Goal: Task Accomplishment & Management: Use online tool/utility

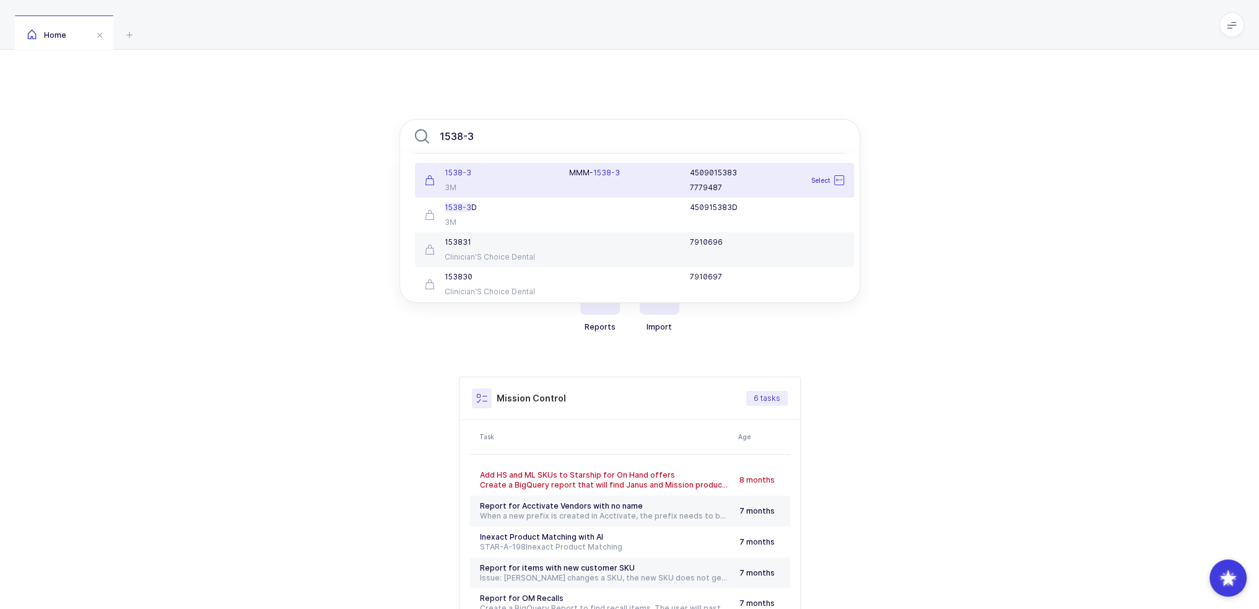
type input "1538-3"
click at [596, 178] on div "MMM- 1538-3" at bounding box center [622, 180] width 121 height 25
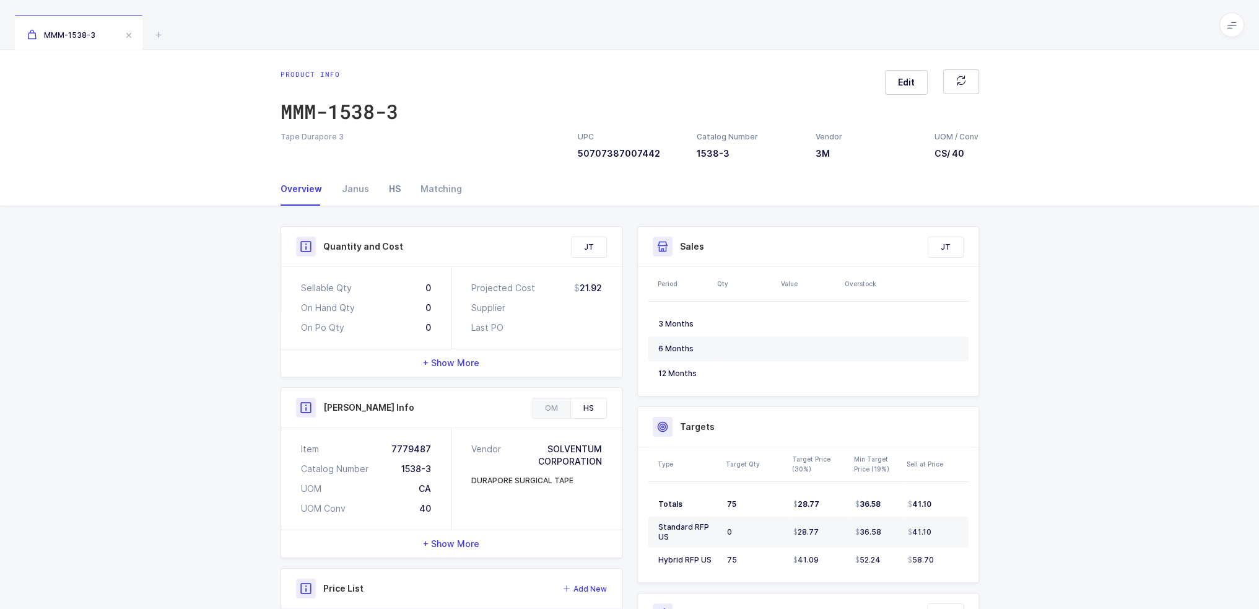
click at [388, 186] on div "HS" at bounding box center [395, 188] width 32 height 33
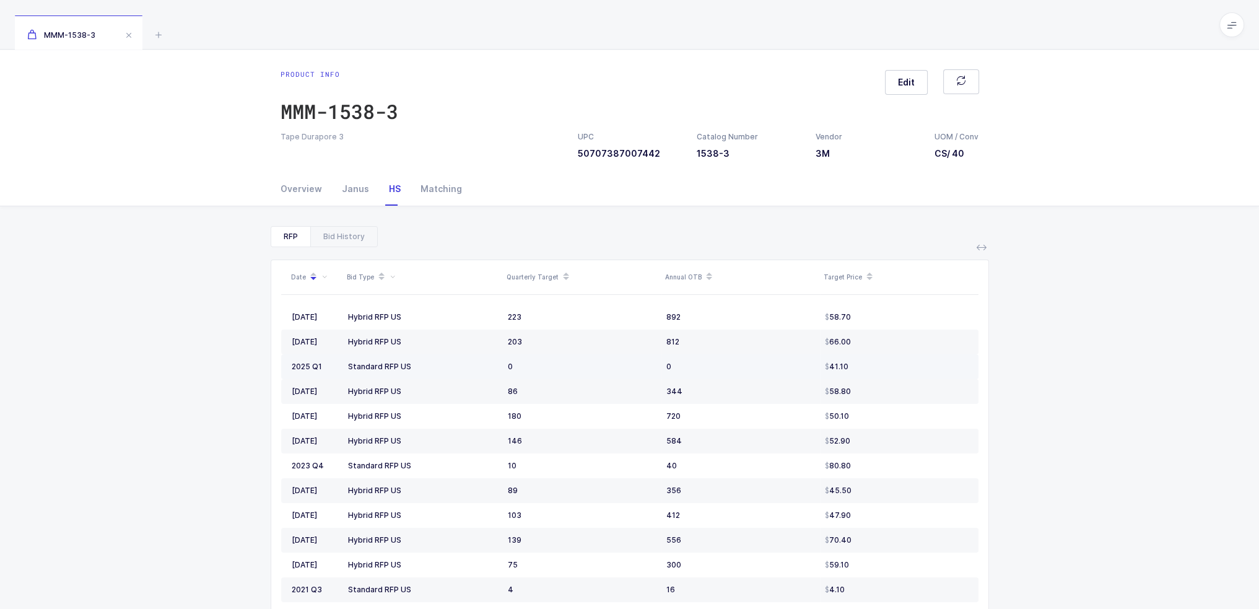
drag, startPoint x: 894, startPoint y: 366, endPoint x: 286, endPoint y: 367, distance: 608.3
click at [286, 367] on tr "2025 Q1 Standard RFP US 0 0 41.10" at bounding box center [629, 366] width 697 height 25
click at [286, 367] on td "2025 Q1" at bounding box center [312, 366] width 62 height 25
drag, startPoint x: 286, startPoint y: 367, endPoint x: 912, endPoint y: 375, distance: 626.3
click at [912, 375] on tr "2025 Q1 Standard RFP US 0 0 41.10" at bounding box center [629, 366] width 697 height 25
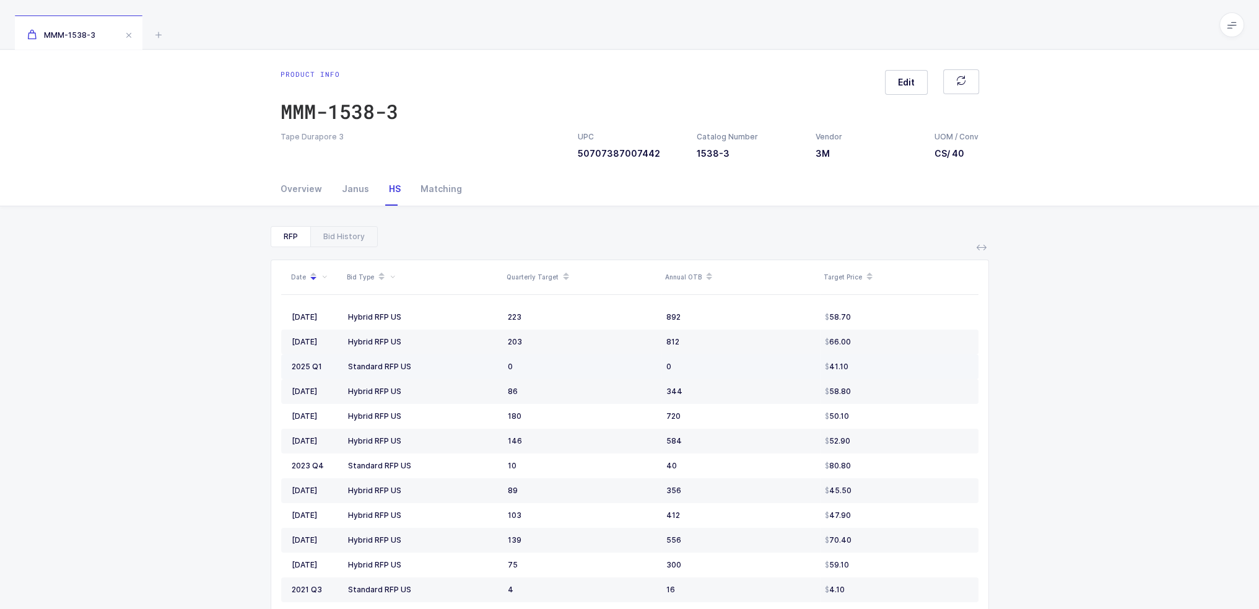
click at [912, 375] on td "41.10" at bounding box center [899, 366] width 159 height 25
drag, startPoint x: 917, startPoint y: 372, endPoint x: 295, endPoint y: 355, distance: 622.1
click at [295, 355] on tr "2025 Q1 Standard RFP US 0 0 41.10" at bounding box center [629, 366] width 697 height 25
click at [847, 366] on div "41.10" at bounding box center [896, 367] width 143 height 10
click at [866, 367] on div "41.10" at bounding box center [896, 367] width 143 height 10
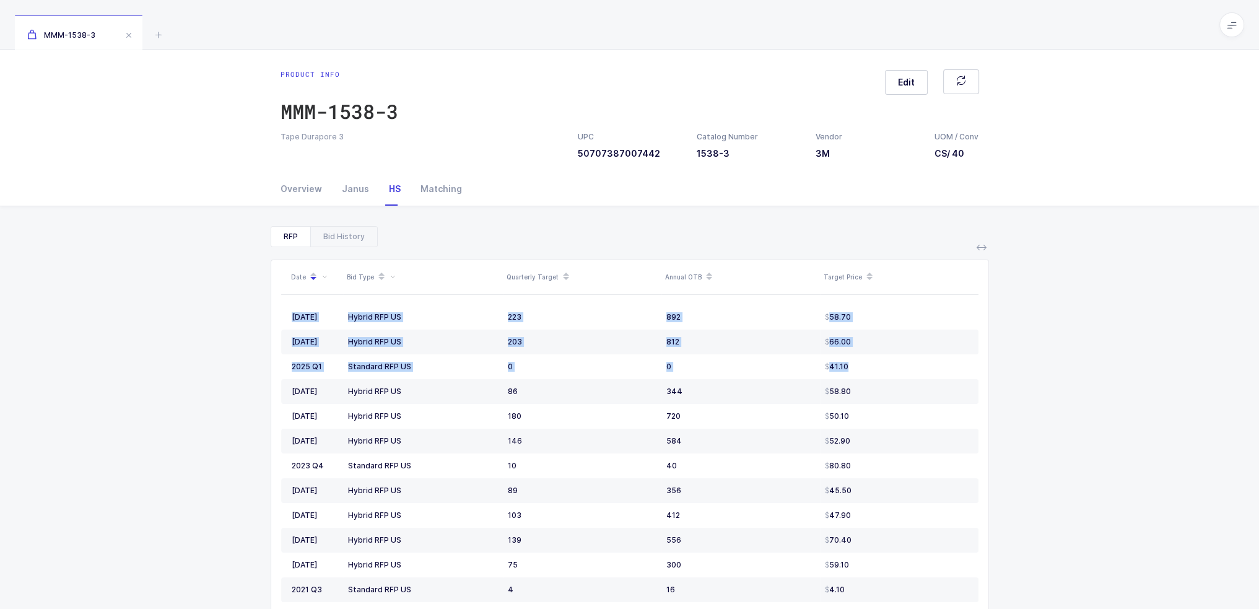
drag, startPoint x: 866, startPoint y: 367, endPoint x: 989, endPoint y: 371, distance: 122.7
click at [989, 371] on div "RFP Bid History Date Bid Type Quarterly Target Annual OTB Target Price 2025 Jul…" at bounding box center [629, 468] width 1239 height 525
click at [899, 362] on div "41.10" at bounding box center [896, 367] width 143 height 10
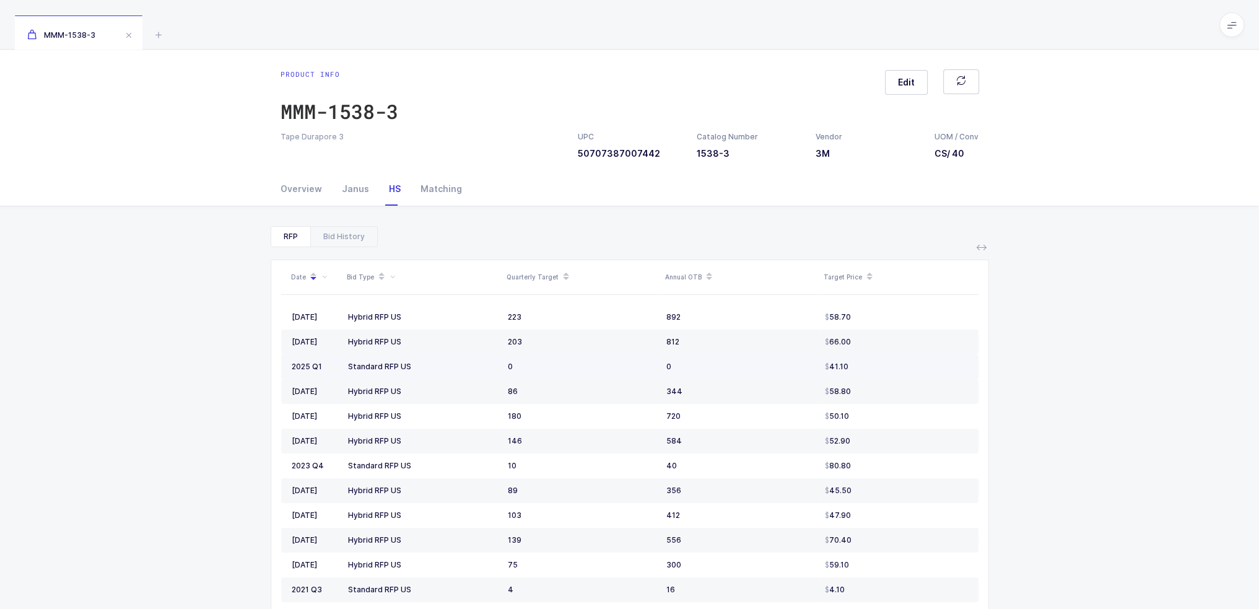
drag, startPoint x: 491, startPoint y: 368, endPoint x: 924, endPoint y: 367, distance: 433.6
click at [924, 367] on tr "2025 Q1 Standard RFP US 0 0 41.10" at bounding box center [629, 366] width 697 height 25
click at [924, 367] on div "41.10" at bounding box center [896, 367] width 143 height 10
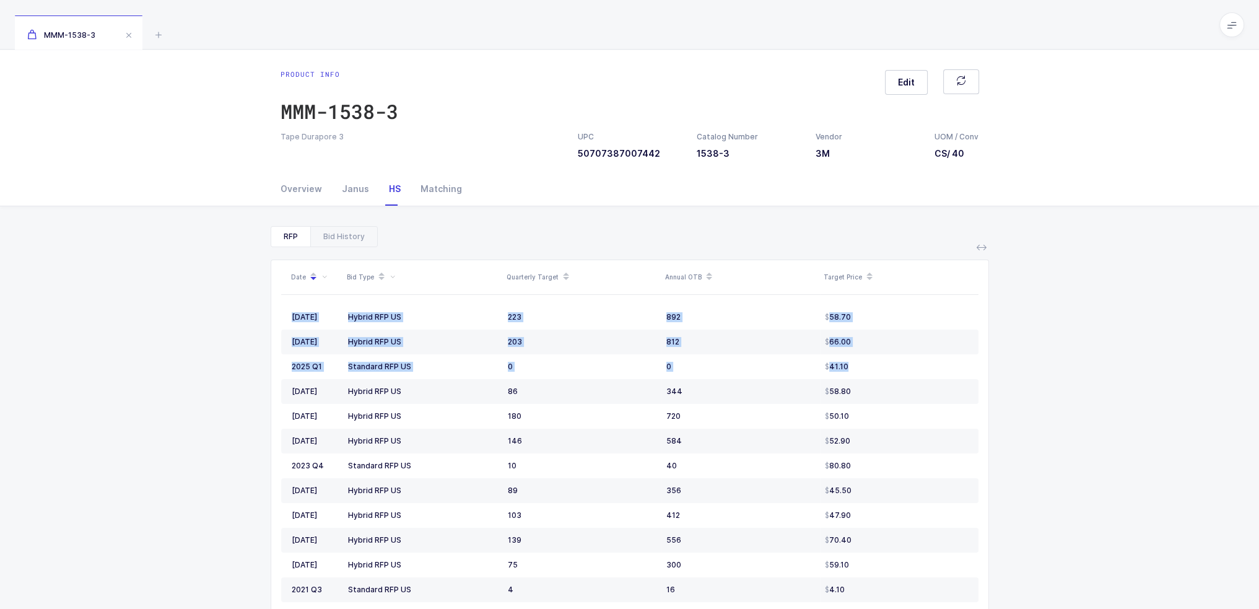
drag, startPoint x: 924, startPoint y: 367, endPoint x: 263, endPoint y: 364, distance: 661.5
click at [263, 364] on div "RFP Bid History Date Bid Type Quarterly Target Annual OTB Target Price 2025 Jul…" at bounding box center [629, 468] width 1239 height 525
click at [216, 252] on div "RFP Bid History Date Bid Type Quarterly Target Annual OTB Target Price 2025 Jul…" at bounding box center [629, 468] width 1239 height 525
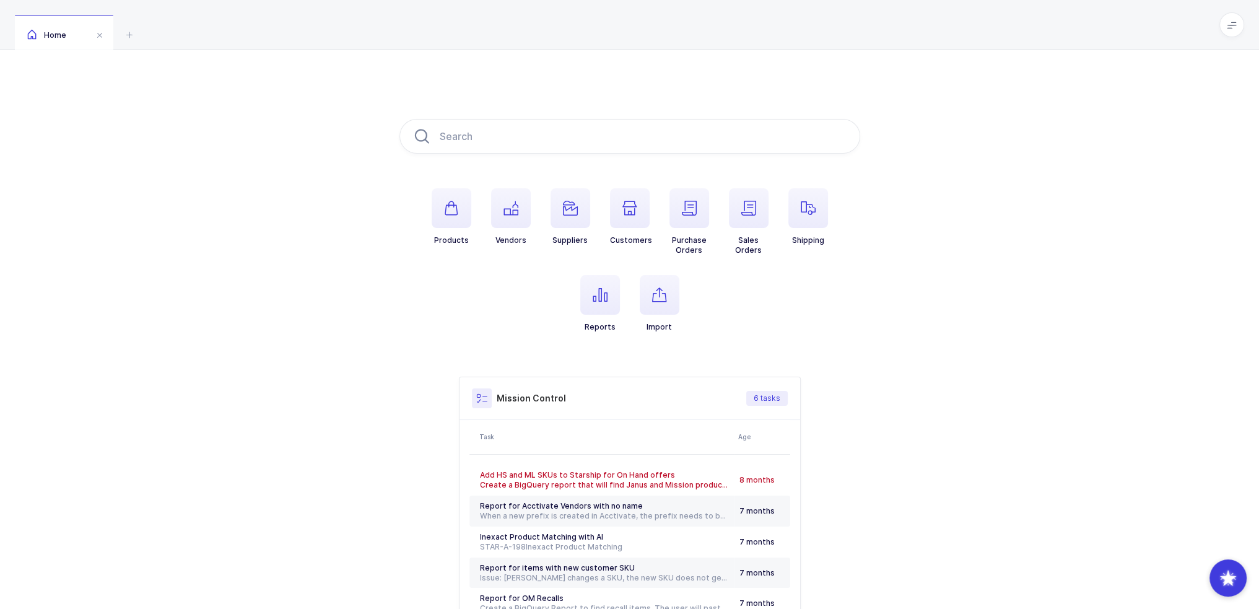
click at [619, 284] on li "Reports" at bounding box center [599, 303] width 59 height 57
click at [612, 291] on span "button" at bounding box center [600, 295] width 40 height 40
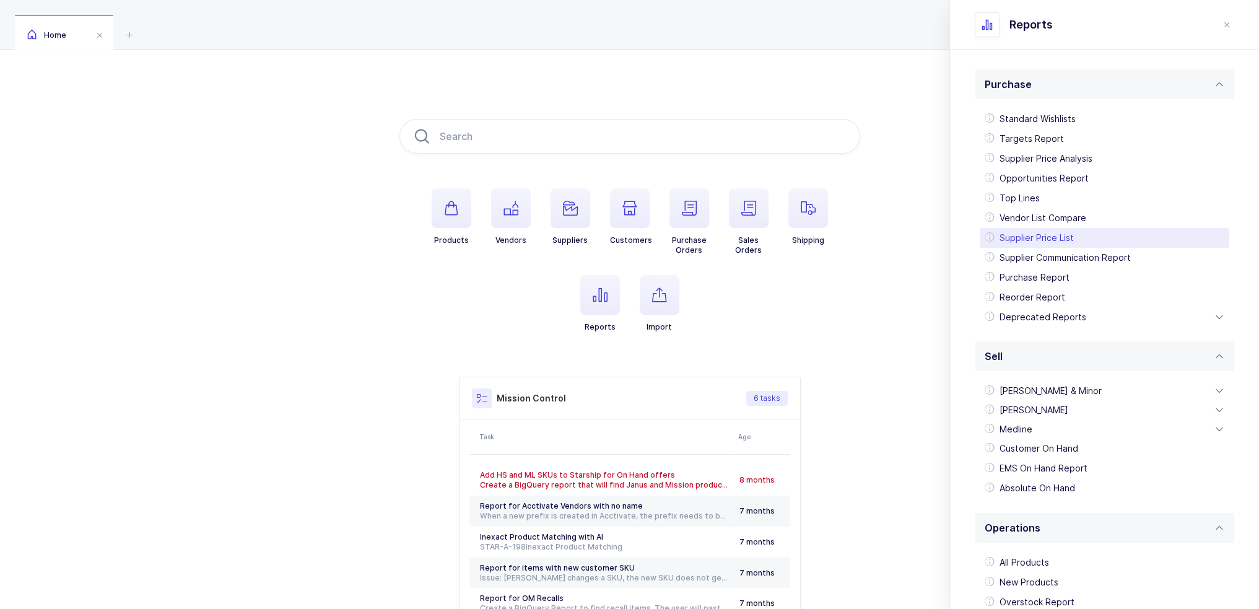
click at [1059, 236] on div "Supplier Price List" at bounding box center [1105, 238] width 250 height 20
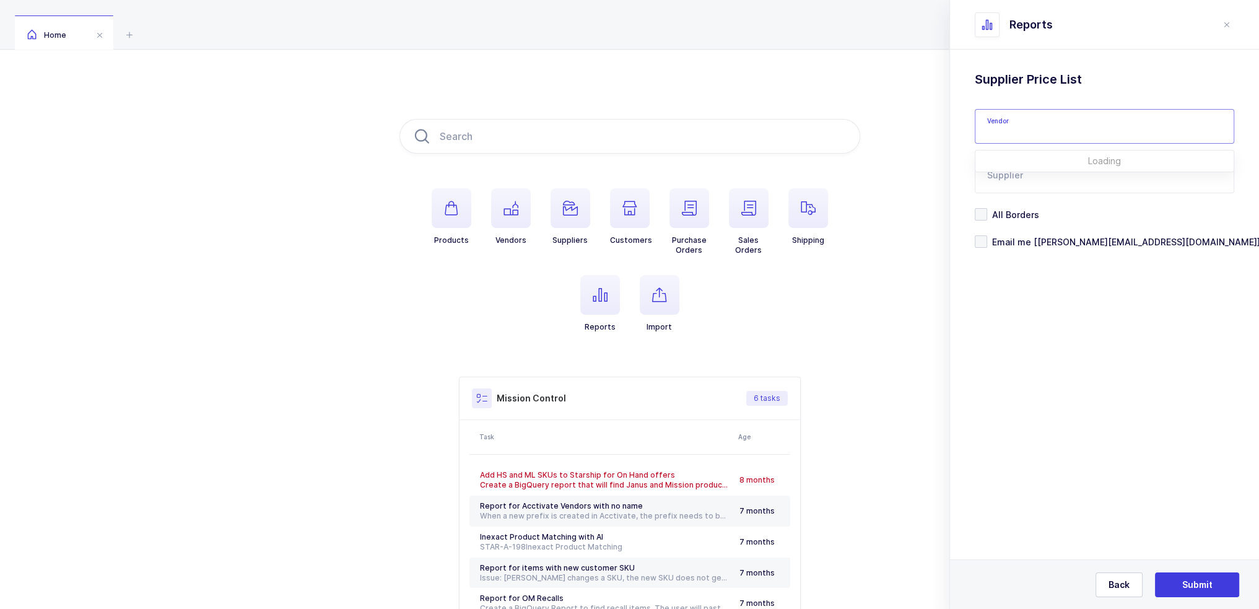
click at [1045, 131] on input "text" at bounding box center [1105, 126] width 260 height 35
click at [1060, 170] on span "[PERSON_NAME] Instrument Div" at bounding box center [1056, 167] width 136 height 11
type input "[PERSON_NAME] Instrument Div"
click at [1047, 173] on input "text" at bounding box center [1105, 176] width 260 height 35
click at [1032, 220] on li "LLD Care" at bounding box center [1110, 218] width 258 height 20
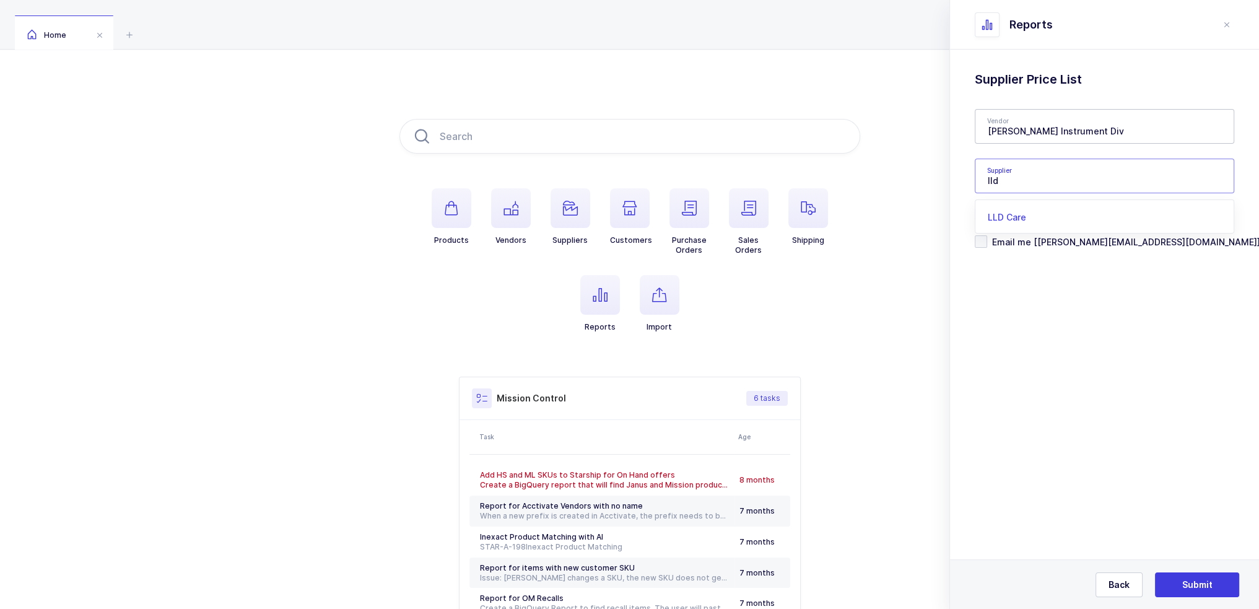
type input "LLD Care"
click at [1038, 242] on span "Email me [[PERSON_NAME][EMAIL_ADDRESS][DOMAIN_NAME]]" at bounding box center [1123, 242] width 273 height 12
click at [987, 235] on input "Email me [[PERSON_NAME][EMAIL_ADDRESS][DOMAIN_NAME]]" at bounding box center [987, 235] width 0 height 0
click at [1029, 240] on span "Email me [[PERSON_NAME][EMAIL_ADDRESS][DOMAIN_NAME]]" at bounding box center [1123, 242] width 273 height 12
click at [987, 235] on input "Email me [[PERSON_NAME][EMAIL_ADDRESS][DOMAIN_NAME]]" at bounding box center [987, 235] width 0 height 0
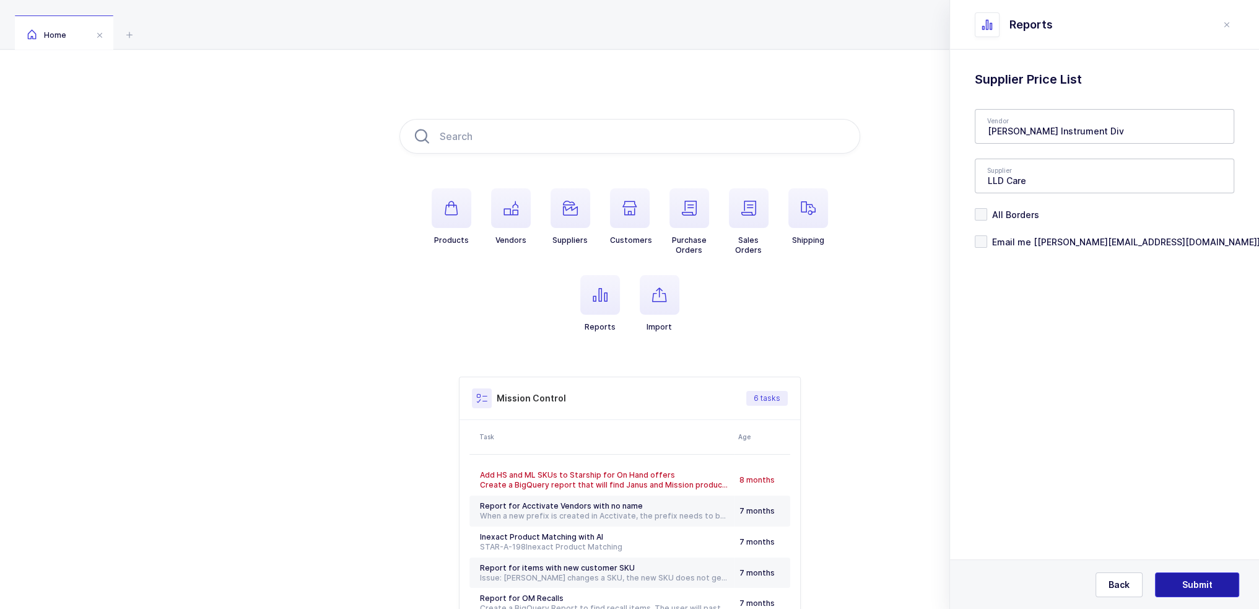
click at [1205, 579] on span "Submit" at bounding box center [1197, 585] width 30 height 12
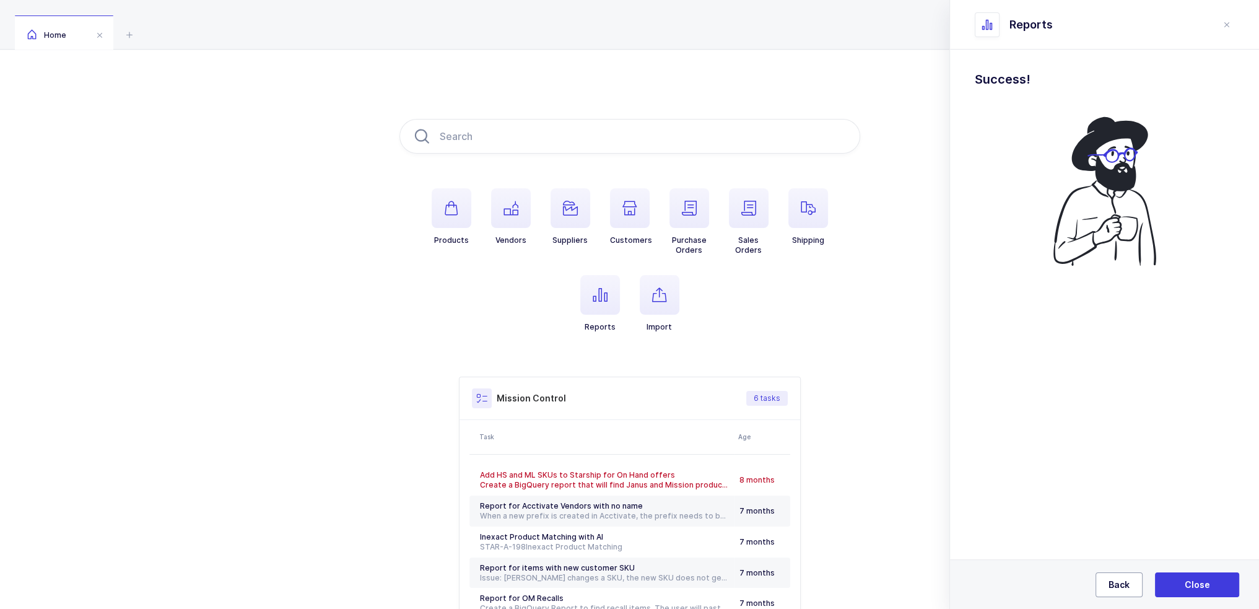
click at [1107, 581] on button "Back" at bounding box center [1119, 584] width 47 height 25
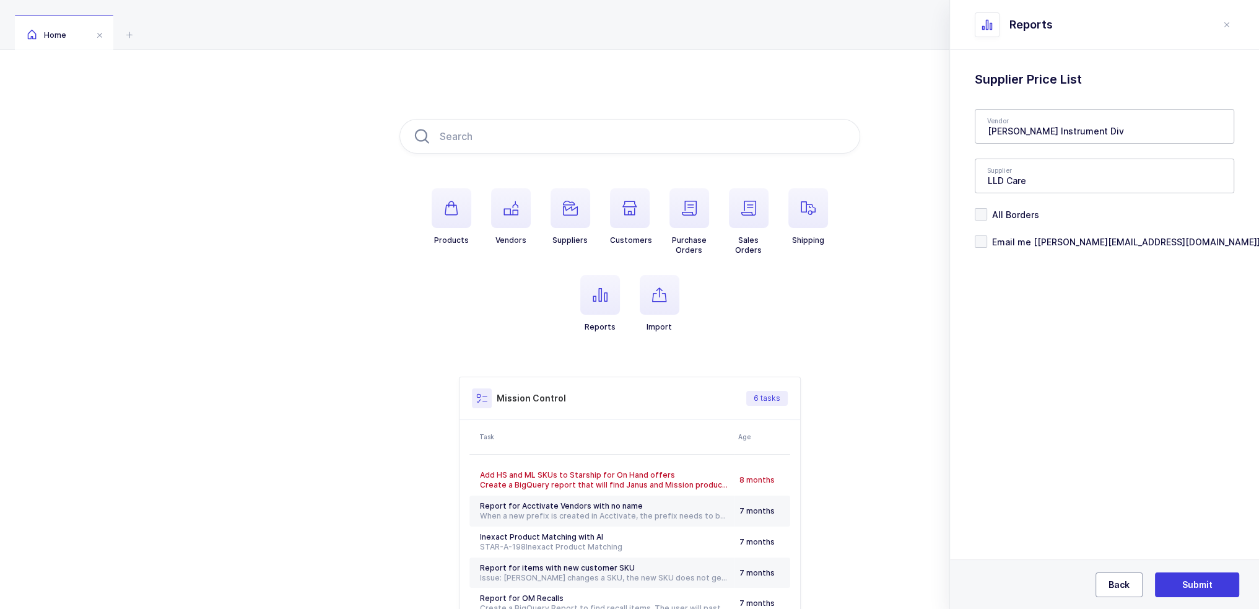
click at [1110, 577] on button "Back" at bounding box center [1119, 584] width 47 height 25
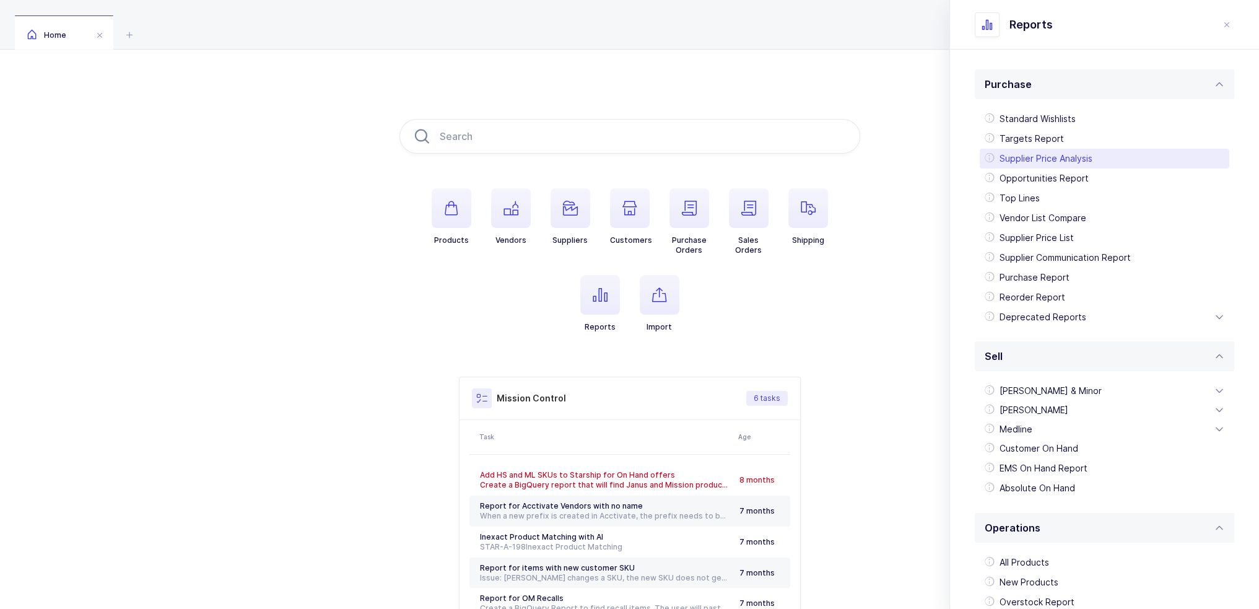
click at [1061, 162] on div "Supplier Price Analysis" at bounding box center [1105, 159] width 250 height 20
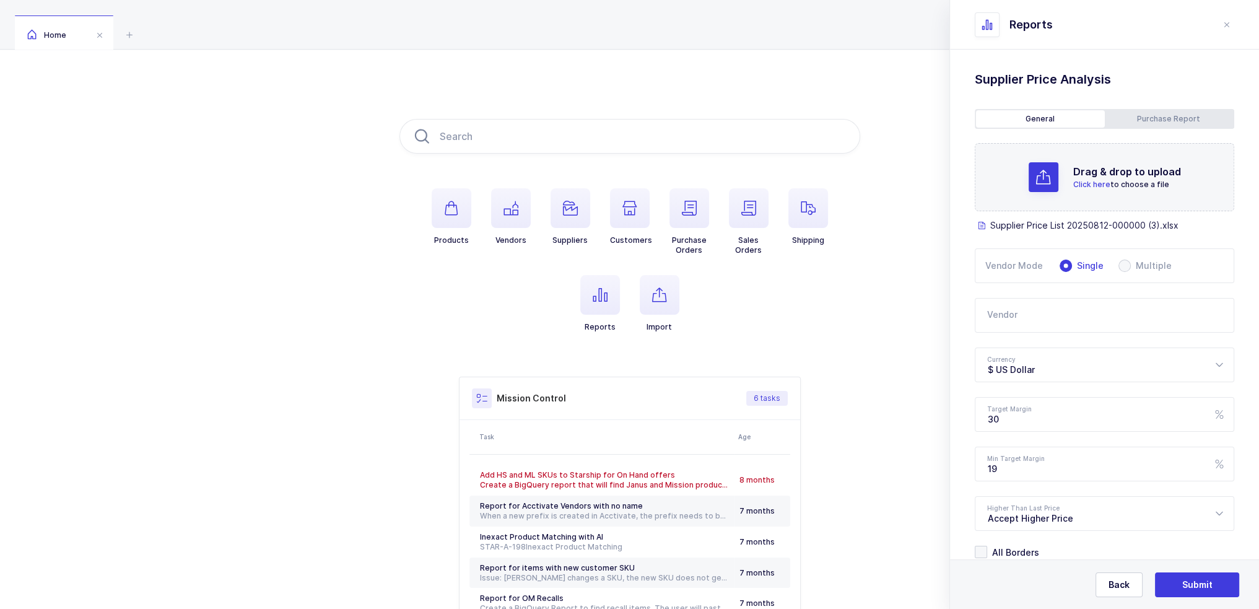
click at [1052, 312] on input "text" at bounding box center [1105, 315] width 260 height 35
click at [1058, 354] on span "[PERSON_NAME] Instrument Div" at bounding box center [1056, 356] width 136 height 11
type input "[PERSON_NAME] Instrument Div"
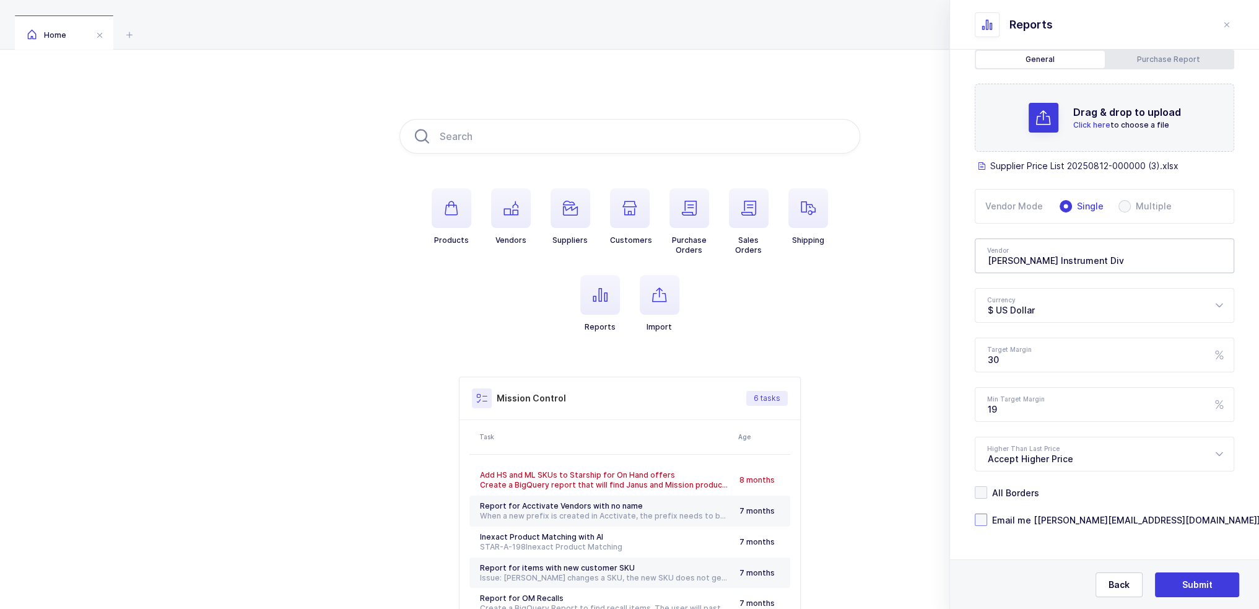
click at [1057, 517] on span "Email me [[PERSON_NAME][EMAIL_ADDRESS][DOMAIN_NAME]]" at bounding box center [1123, 520] width 273 height 12
click at [987, 513] on input "Email me [[PERSON_NAME][EMAIL_ADDRESS][DOMAIN_NAME]]" at bounding box center [987, 513] width 0 height 0
click at [1223, 582] on button "Submit" at bounding box center [1197, 584] width 84 height 25
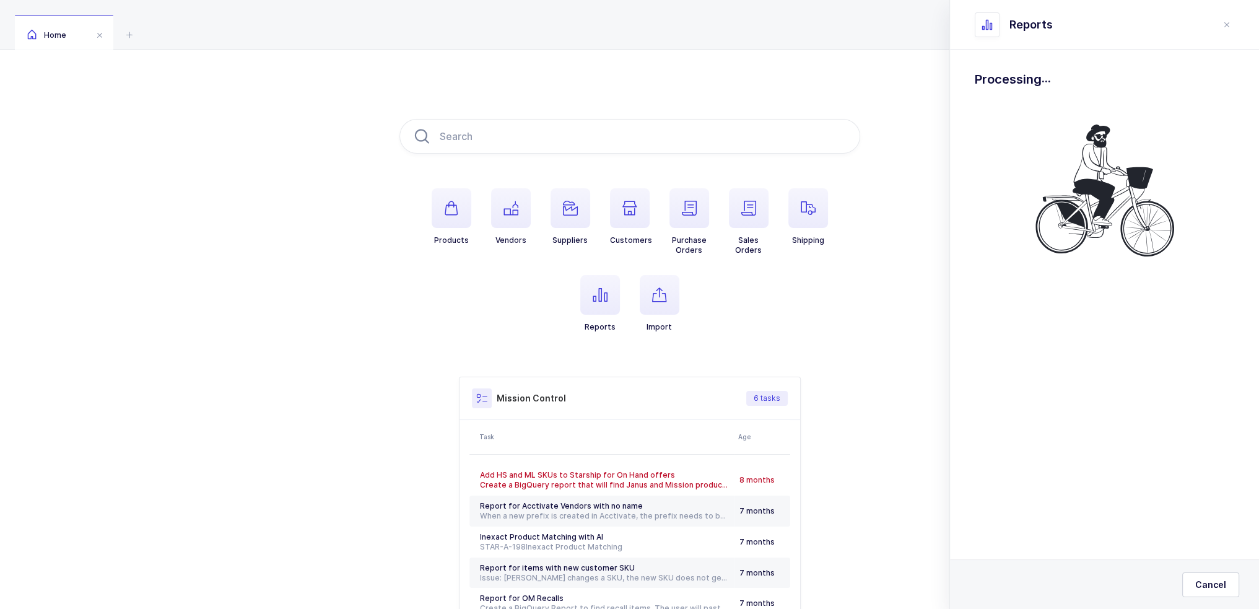
scroll to position [0, 0]
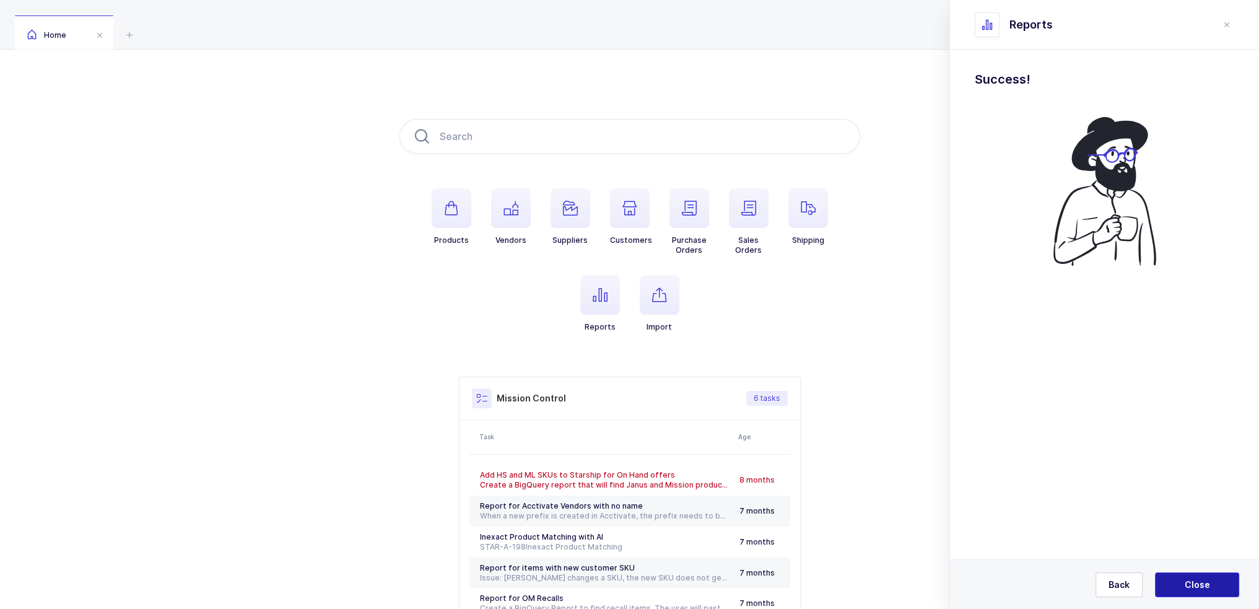
click at [1219, 579] on button "Close" at bounding box center [1197, 584] width 84 height 25
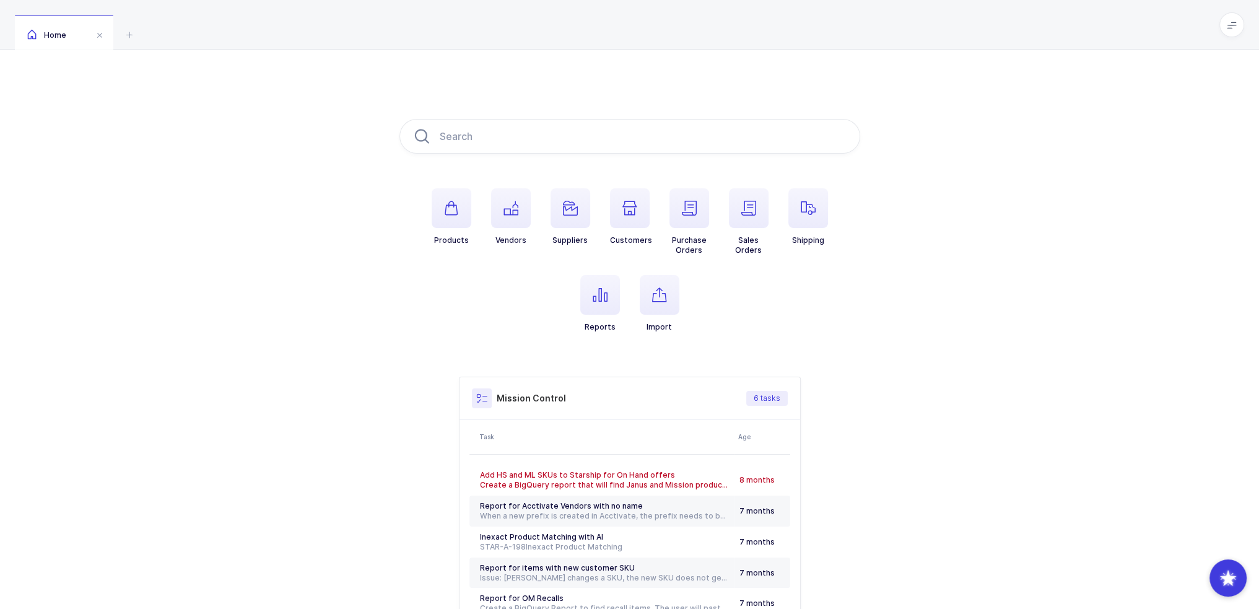
click at [271, 198] on div "Products Vendors Suppliers Customers Purchase Orders Sales Orders Shipping Repo…" at bounding box center [629, 390] width 1259 height 680
